Goal: Task Accomplishment & Management: Manage account settings

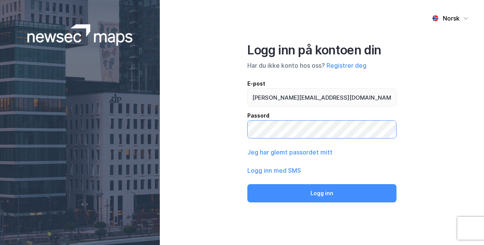
click at [247, 184] on button "Logg inn" at bounding box center [321, 193] width 149 height 18
